Goal: Information Seeking & Learning: Find contact information

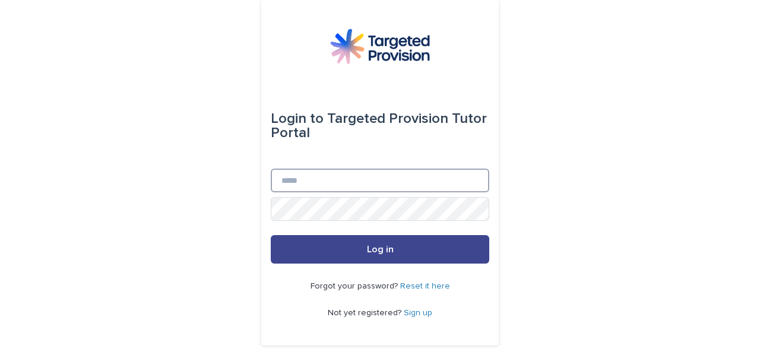
type input "**********"
click at [287, 250] on button "Log in" at bounding box center [380, 249] width 218 height 28
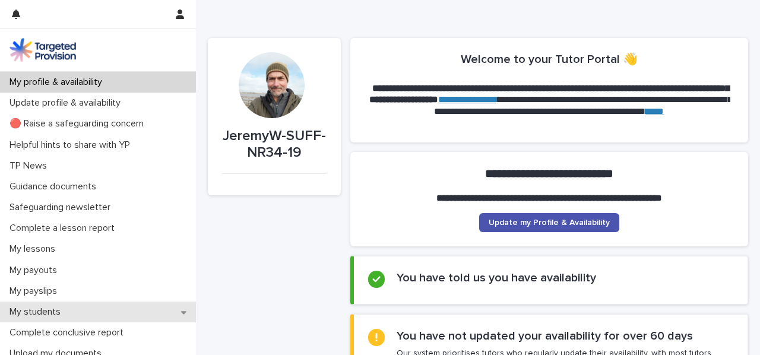
click at [83, 310] on div "My students" at bounding box center [98, 311] width 196 height 21
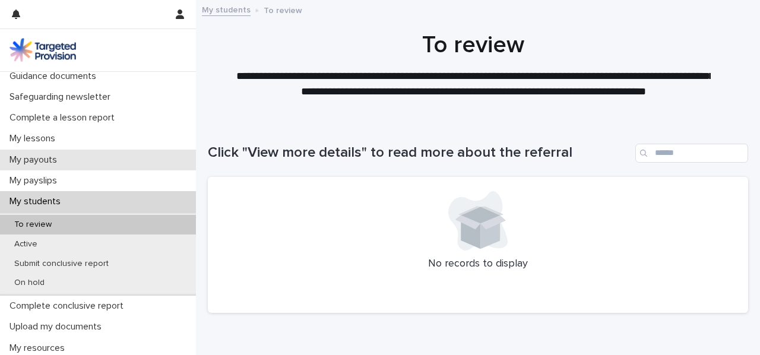
scroll to position [111, 0]
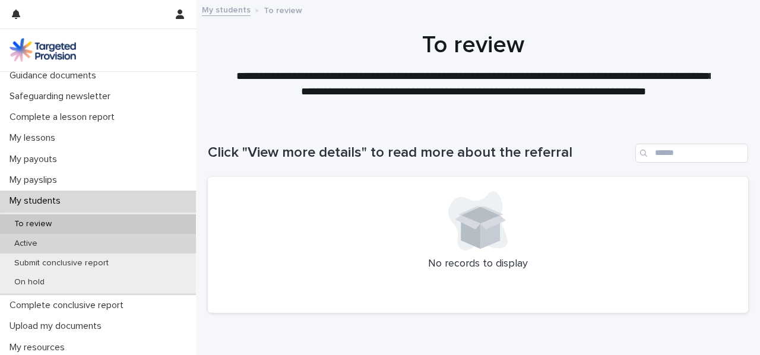
click at [83, 243] on div "Active" at bounding box center [98, 244] width 196 height 20
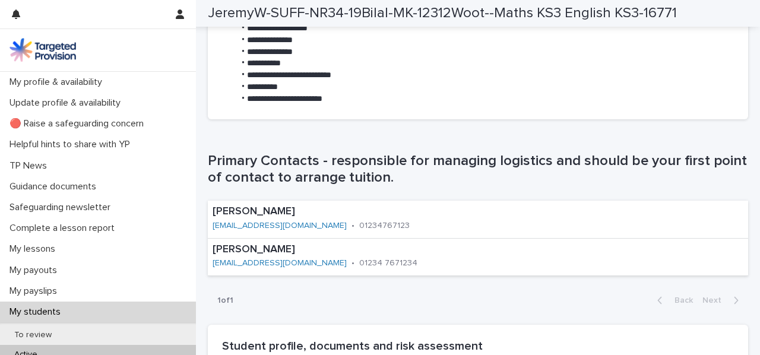
scroll to position [662, 0]
click at [351, 226] on p "•" at bounding box center [352, 226] width 3 height 10
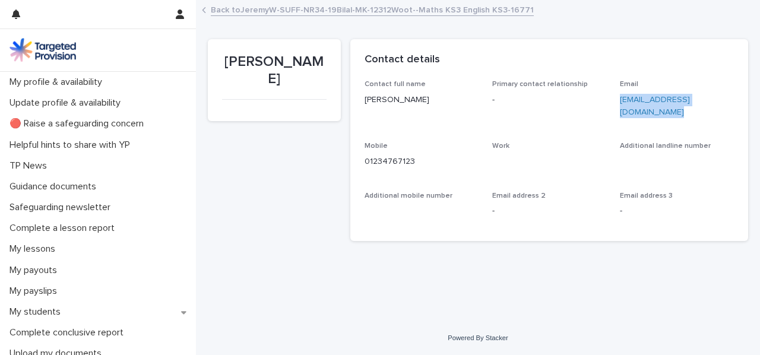
drag, startPoint x: 631, startPoint y: 112, endPoint x: 614, endPoint y: 104, distance: 19.4
click at [614, 104] on div "Contact full name Claire Rowland Primary contact relationship - Email crowland@…" at bounding box center [549, 153] width 370 height 146
copy link "crowland@wootton.beds.sch.uk"
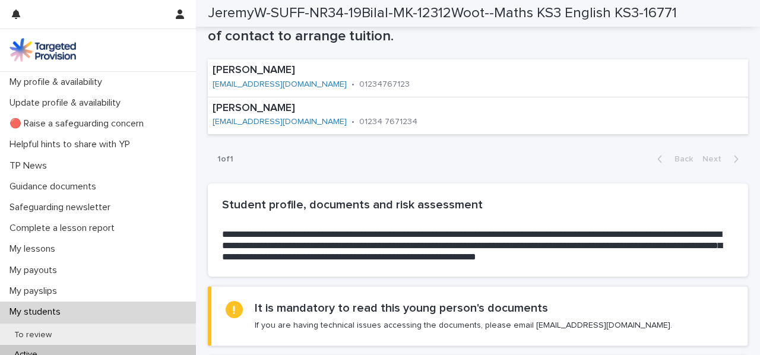
scroll to position [805, 0]
click at [351, 122] on p "•" at bounding box center [352, 121] width 3 height 10
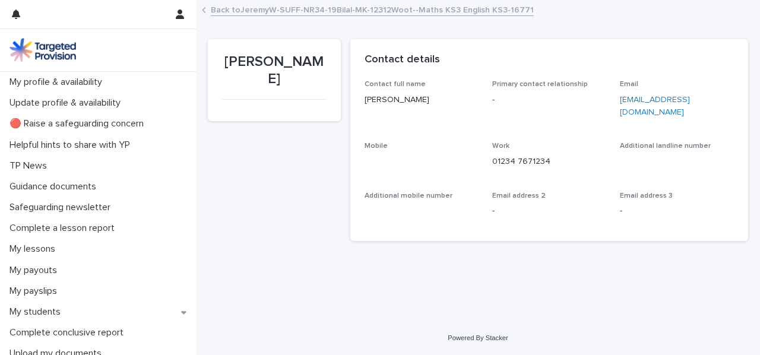
drag, startPoint x: 649, startPoint y: 115, endPoint x: 610, endPoint y: 100, distance: 41.7
click at [610, 100] on div "Contact full name Joelie Brookbanks Primary contact relationship - Email jbrook…" at bounding box center [549, 153] width 370 height 146
click at [659, 113] on p "jbrookbanks@wootton.beds.sch.uk" at bounding box center [676, 106] width 113 height 25
drag, startPoint x: 643, startPoint y: 116, endPoint x: 615, endPoint y: 99, distance: 33.0
click at [615, 99] on div "Contact full name Joelie Brookbanks Primary contact relationship - Email jbrook…" at bounding box center [549, 153] width 370 height 146
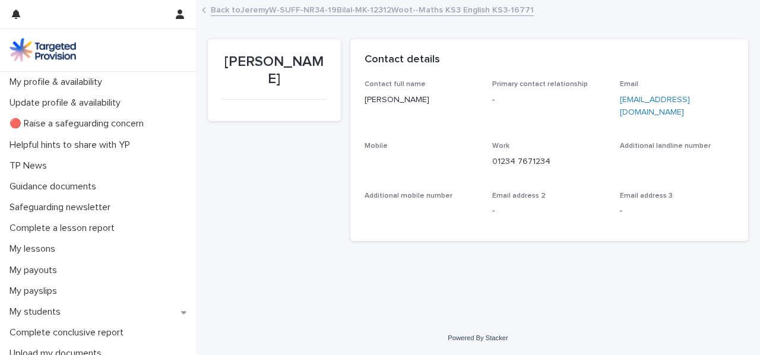
copy link "jbrookbanks@wootton.beds.sch.uk"
